Goal: Find contact information: Find contact information

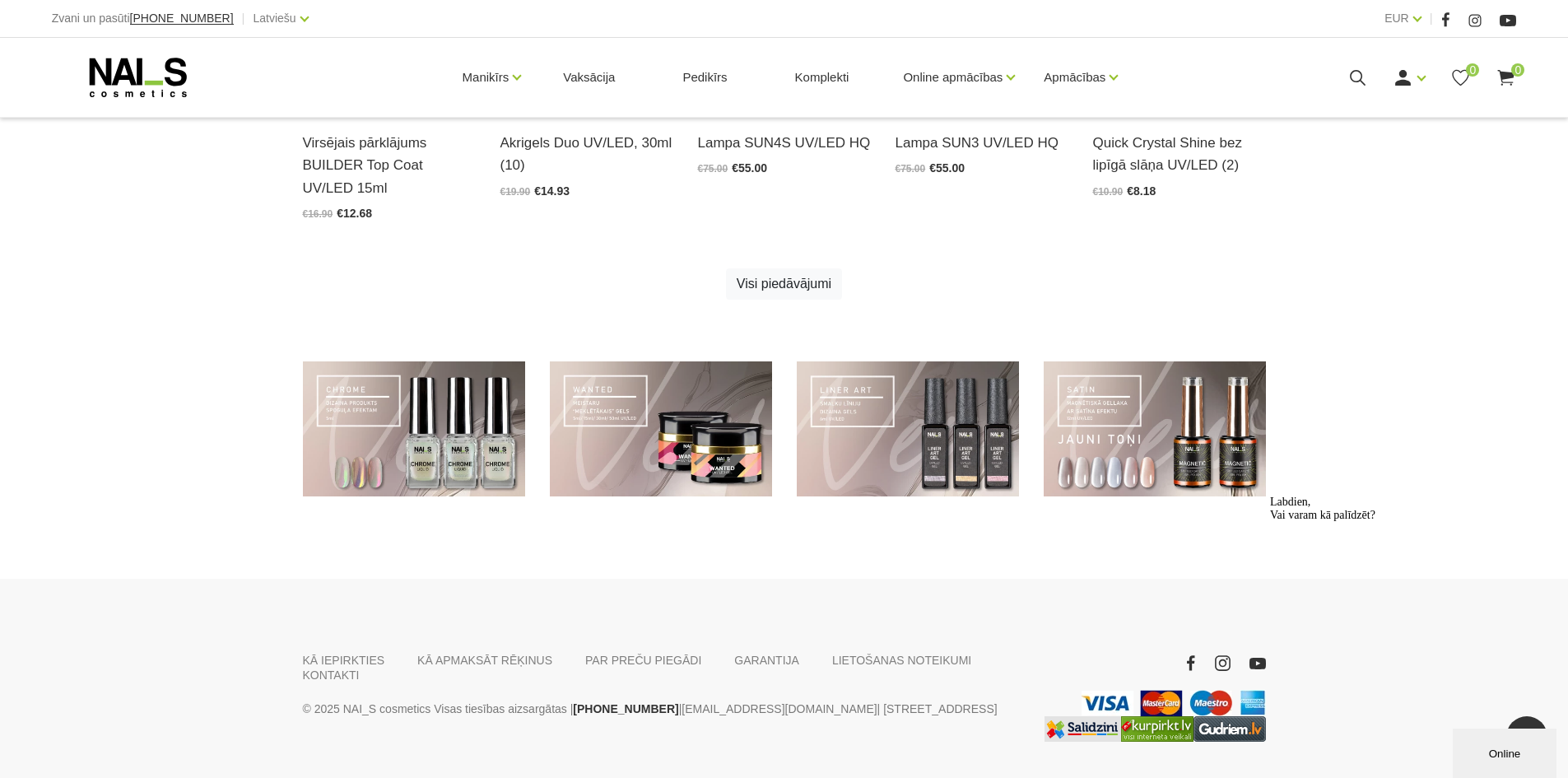
scroll to position [1164, 0]
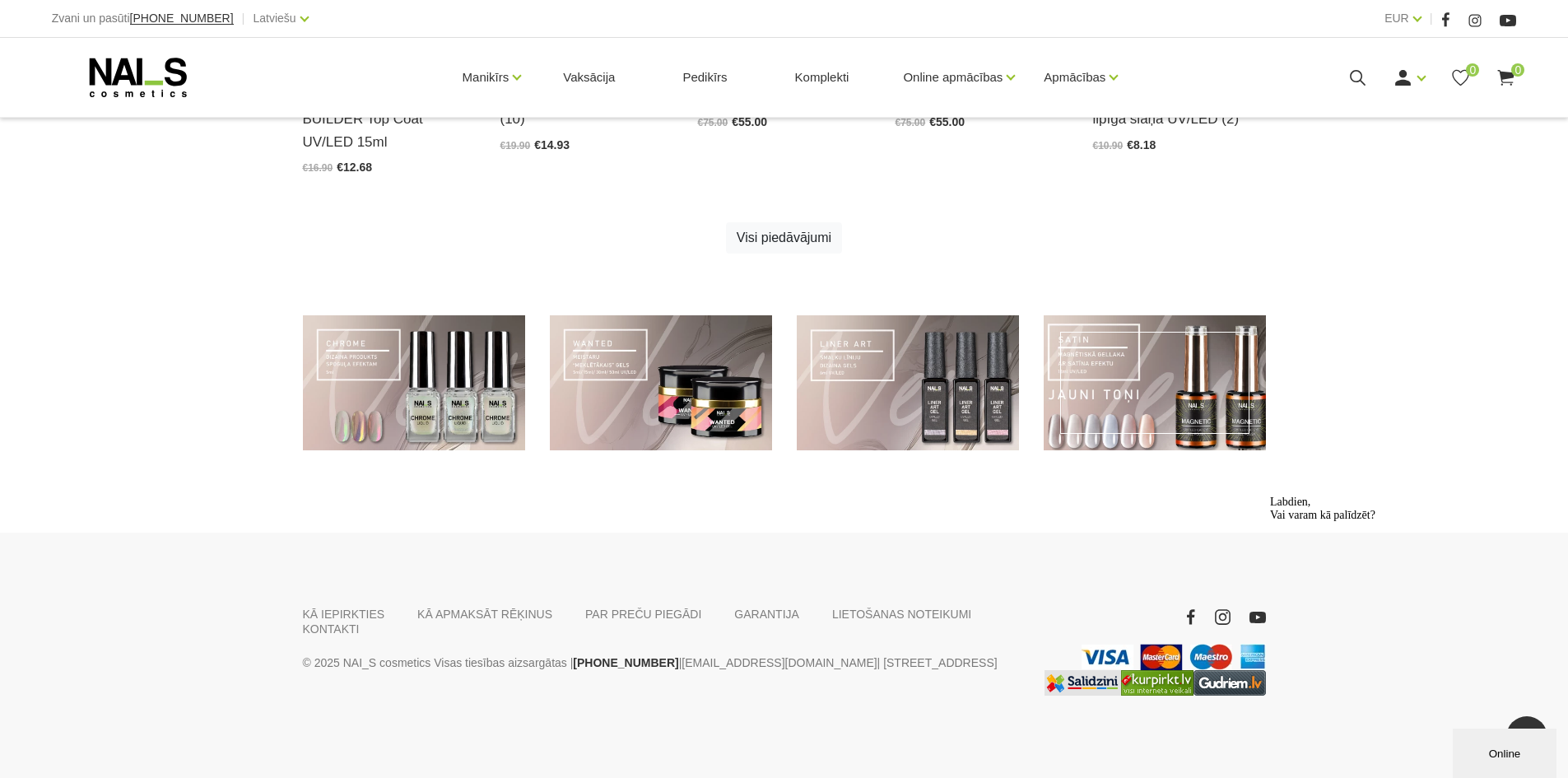
click at [1228, 410] on link at bounding box center [1155, 383] width 222 height 136
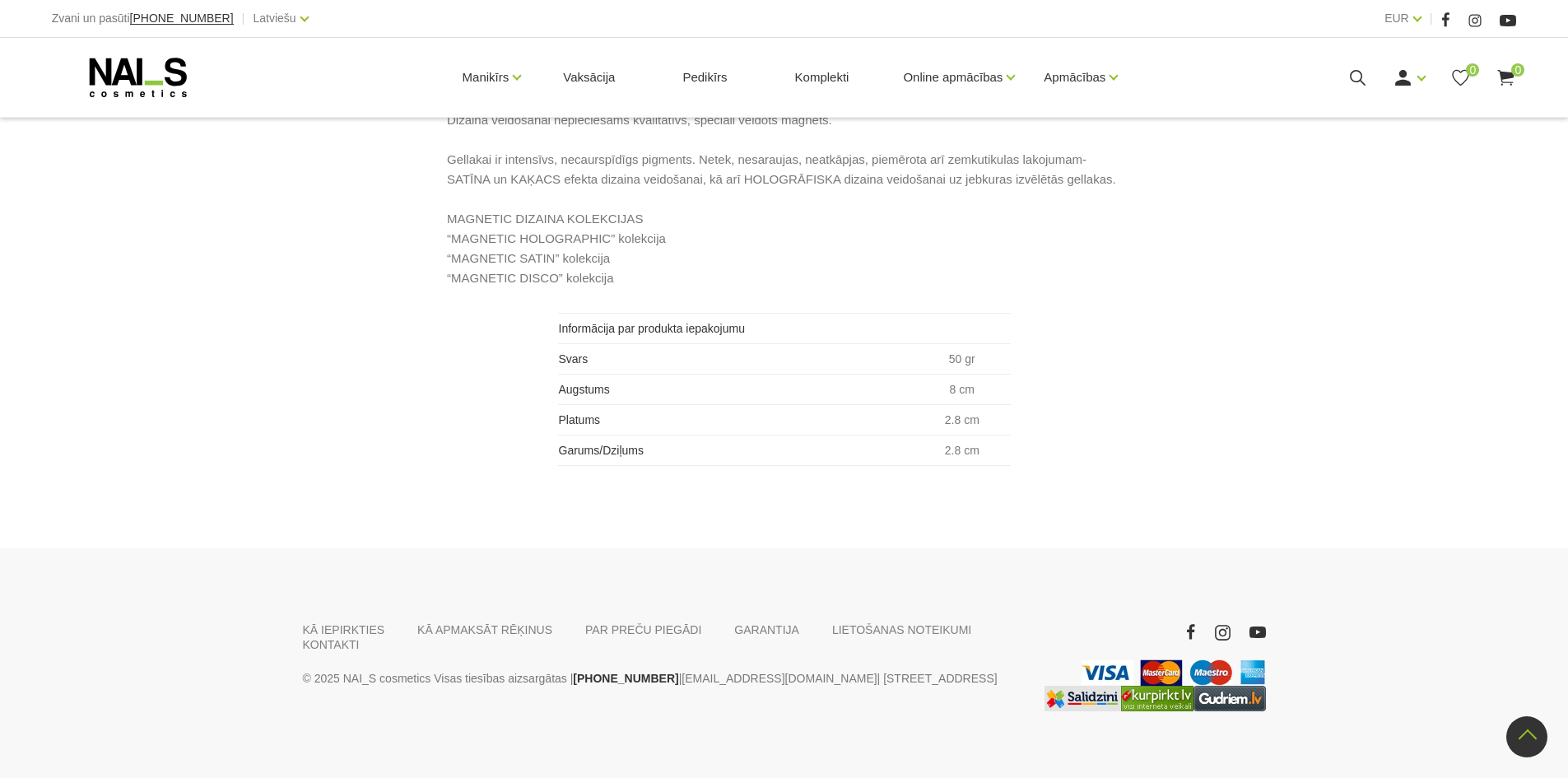
scroll to position [1068, 0]
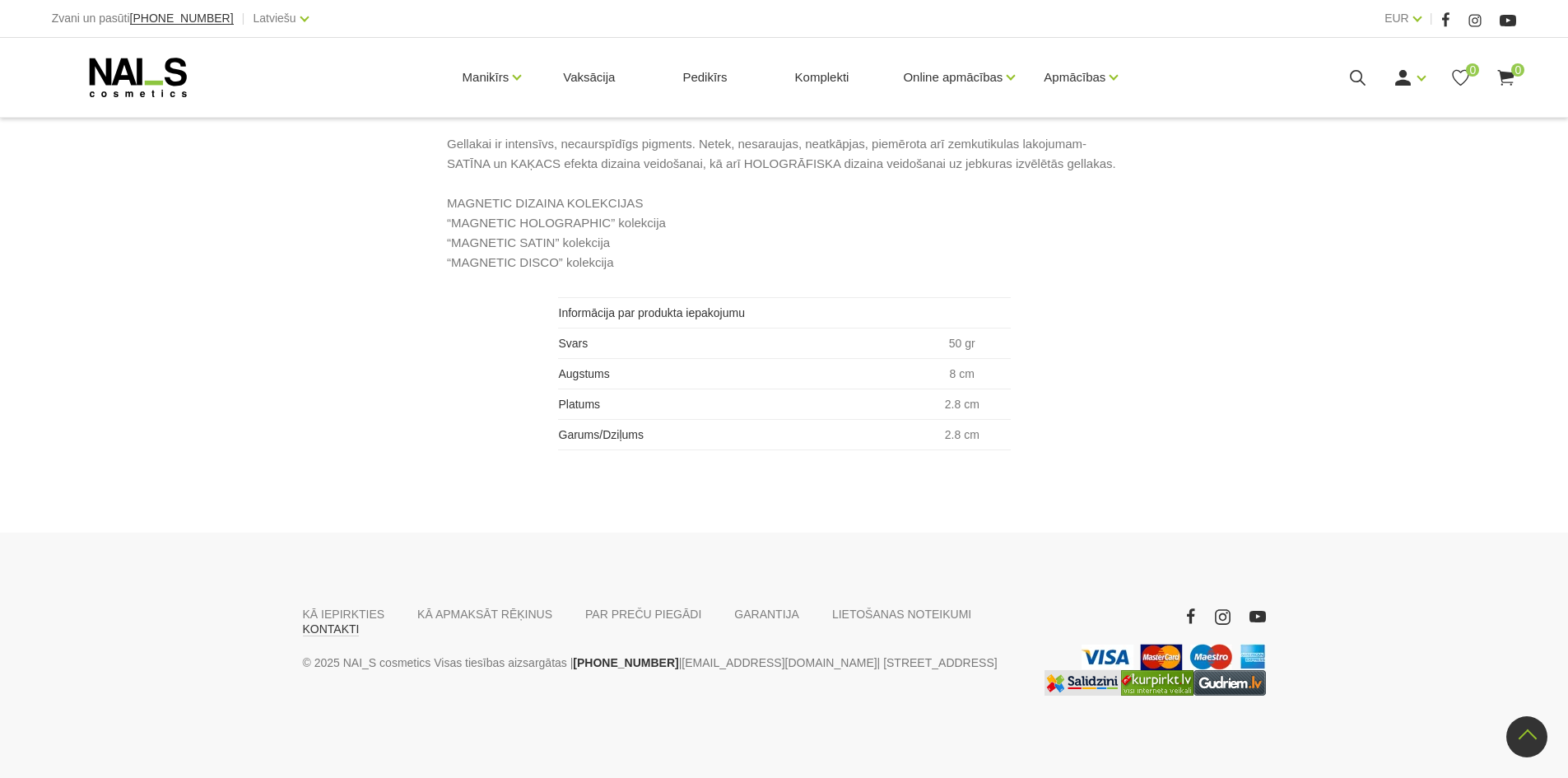
click at [360, 622] on link "KONTAKTI" at bounding box center [331, 629] width 57 height 15
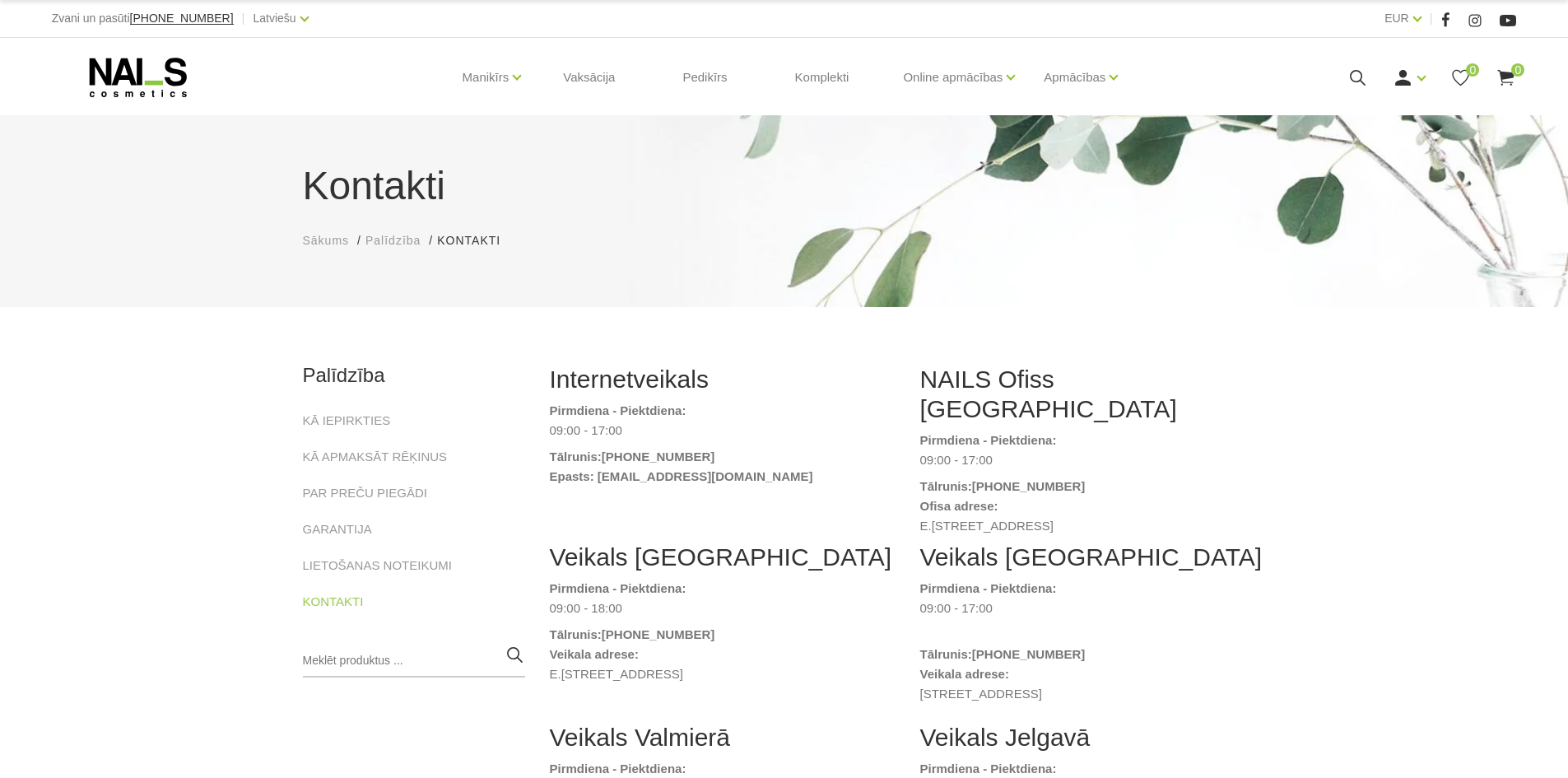
click at [740, 452] on dt "Tālrunis : (+371) 20446646" at bounding box center [722, 457] width 346 height 20
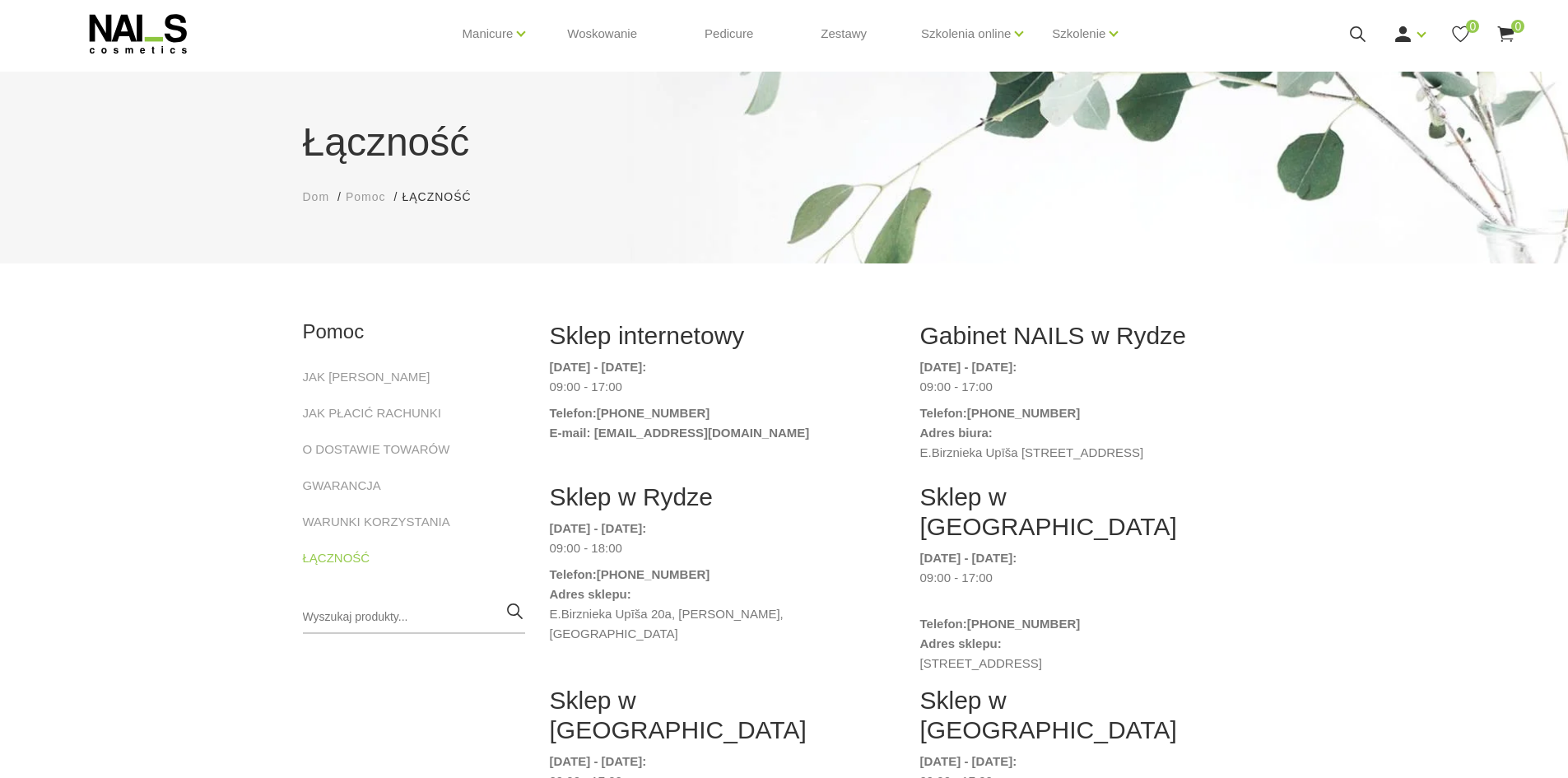
scroll to position [82, 0]
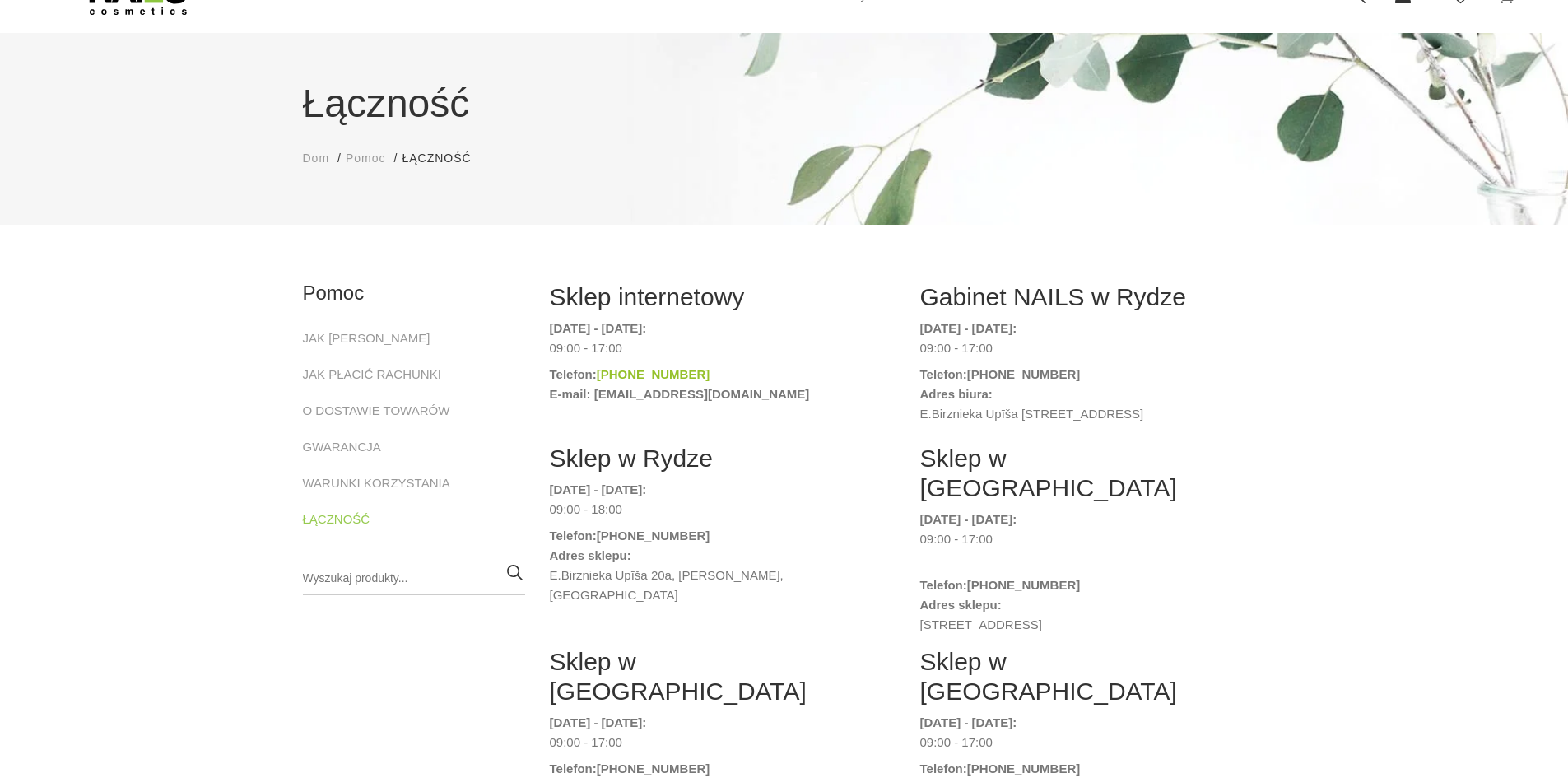
drag, startPoint x: 754, startPoint y: 372, endPoint x: 603, endPoint y: 379, distance: 151.2
click at [603, 379] on dt "Telefon : (+371) 20446646" at bounding box center [722, 374] width 346 height 20
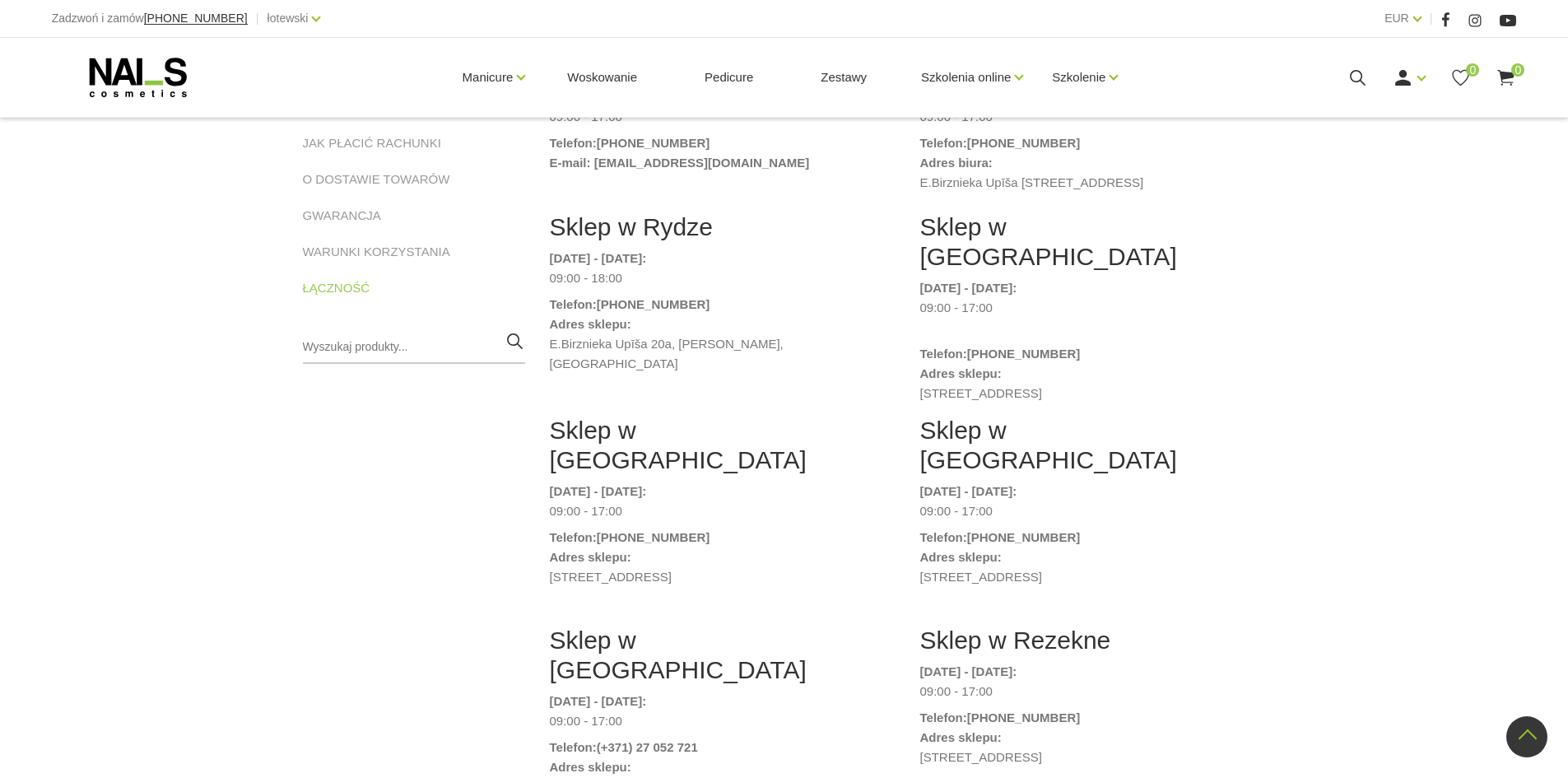
scroll to position [164, 0]
